Goal: Task Accomplishment & Management: Manage account settings

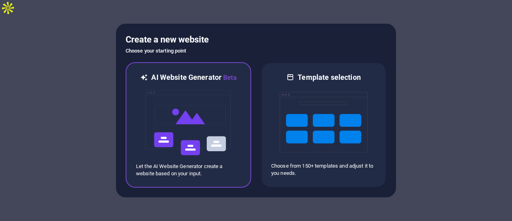
click at [170, 114] on img at bounding box center [188, 122] width 88 height 80
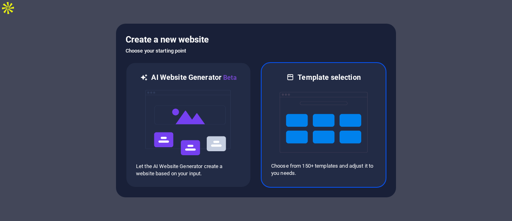
click at [286, 124] on img at bounding box center [324, 122] width 88 height 80
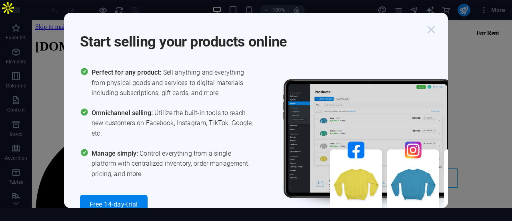
click at [432, 32] on icon "button" at bounding box center [431, 29] width 14 height 14
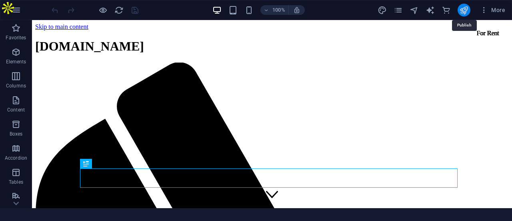
click at [464, 8] on icon "publish" at bounding box center [463, 10] width 9 height 9
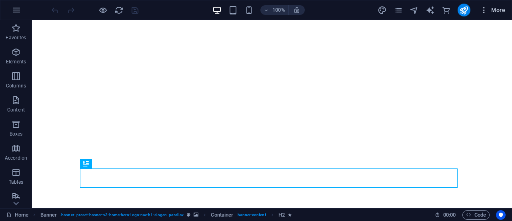
click at [481, 11] on icon "button" at bounding box center [484, 10] width 8 height 8
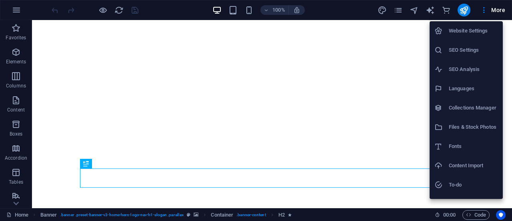
click at [468, 35] on h6 "Website Settings" at bounding box center [473, 31] width 49 height 10
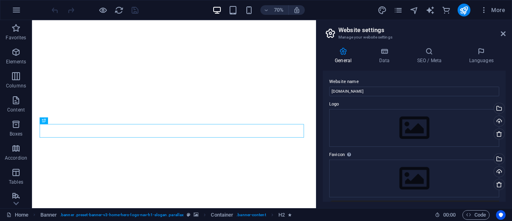
scroll to position [115, 0]
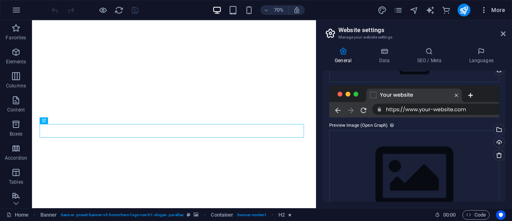
click at [483, 8] on icon "button" at bounding box center [484, 10] width 8 height 8
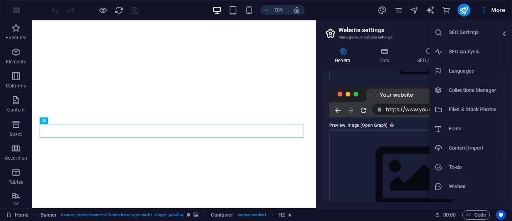
scroll to position [34, 0]
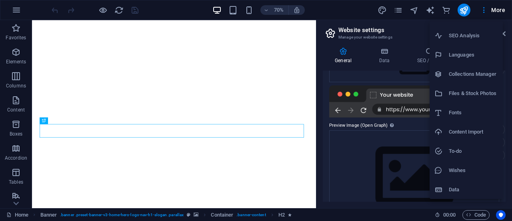
click at [506, 37] on div at bounding box center [256, 110] width 512 height 221
